Goal: Task Accomplishment & Management: Use online tool/utility

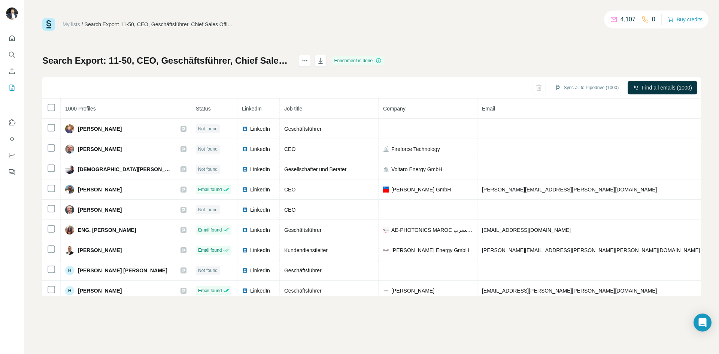
scroll to position [25, 0]
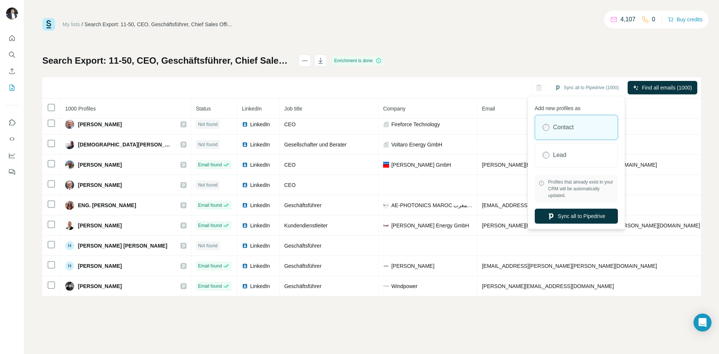
drag, startPoint x: 582, startPoint y: 85, endPoint x: 579, endPoint y: 59, distance: 26.0
click at [579, 59] on div "Search Export: 11-50, CEO, Geschäftsführer, Chief Sales Officer, [PERSON_NAME] …" at bounding box center [371, 175] width 658 height 241
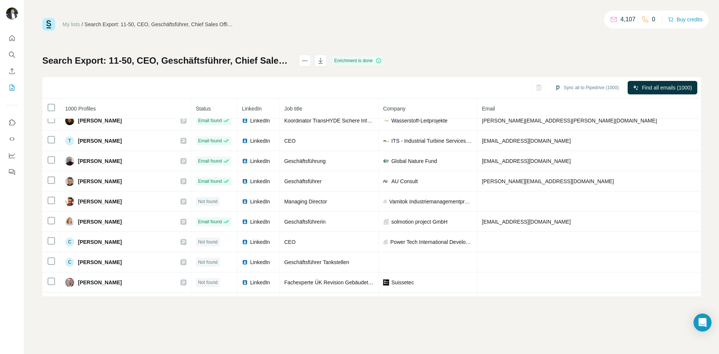
scroll to position [0, 0]
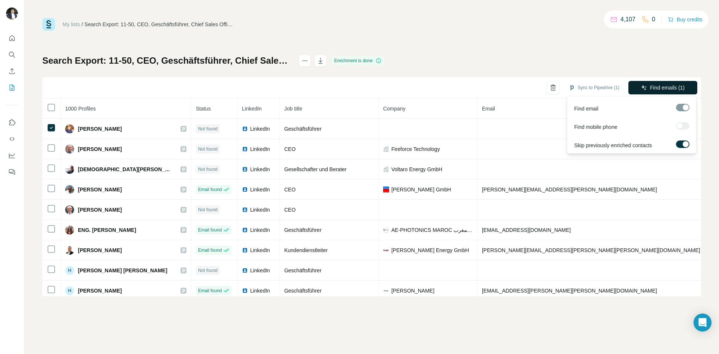
click at [670, 87] on span "Find emails (1)" at bounding box center [667, 87] width 35 height 7
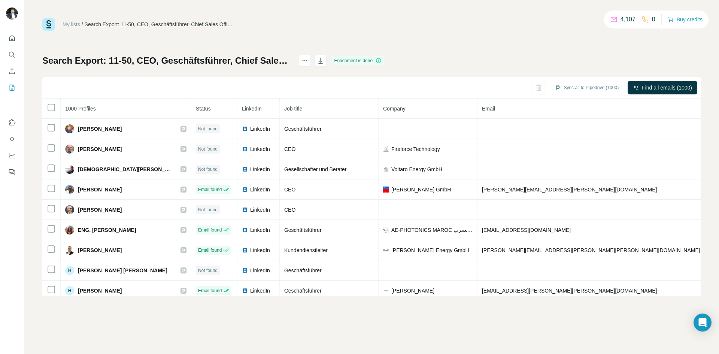
click at [70, 24] on link "My lists" at bounding box center [72, 24] width 18 height 6
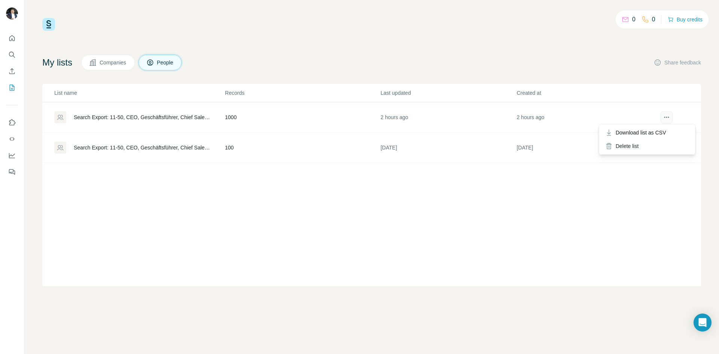
click at [672, 117] on button "actions" at bounding box center [666, 117] width 12 height 12
click at [111, 62] on span "Companies" at bounding box center [113, 62] width 27 height 7
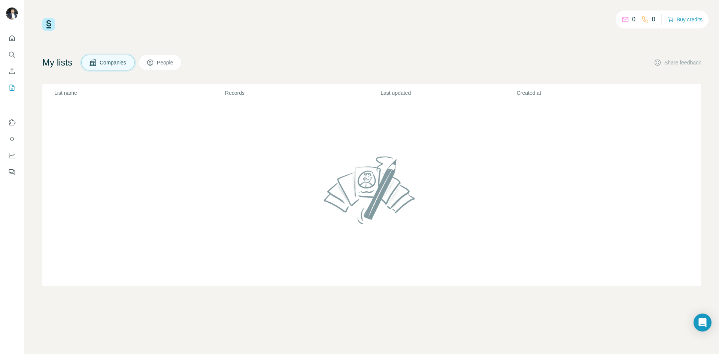
drag, startPoint x: 170, startPoint y: 67, endPoint x: 175, endPoint y: 67, distance: 4.5
click at [171, 67] on button "People" at bounding box center [160, 63] width 43 height 16
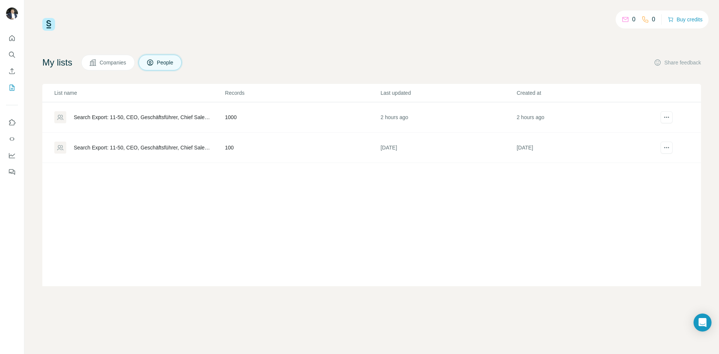
click at [114, 115] on div "Search Export: 11-50, CEO, Geschäftsführer, Chief Sales Officer, [PERSON_NAME] …" at bounding box center [143, 116] width 139 height 7
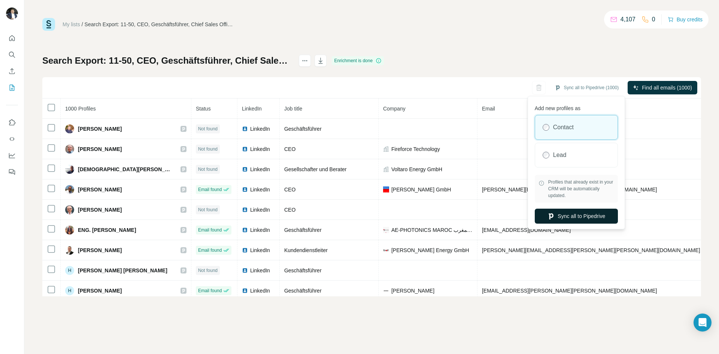
click at [589, 214] on button "Sync all to Pipedrive" at bounding box center [576, 216] width 83 height 15
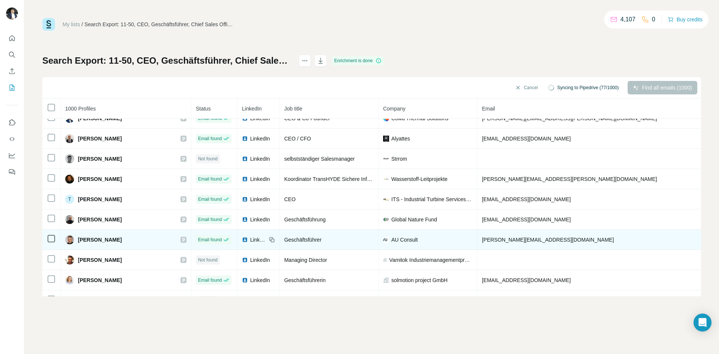
scroll to position [262, 0]
